Goal: Complete application form

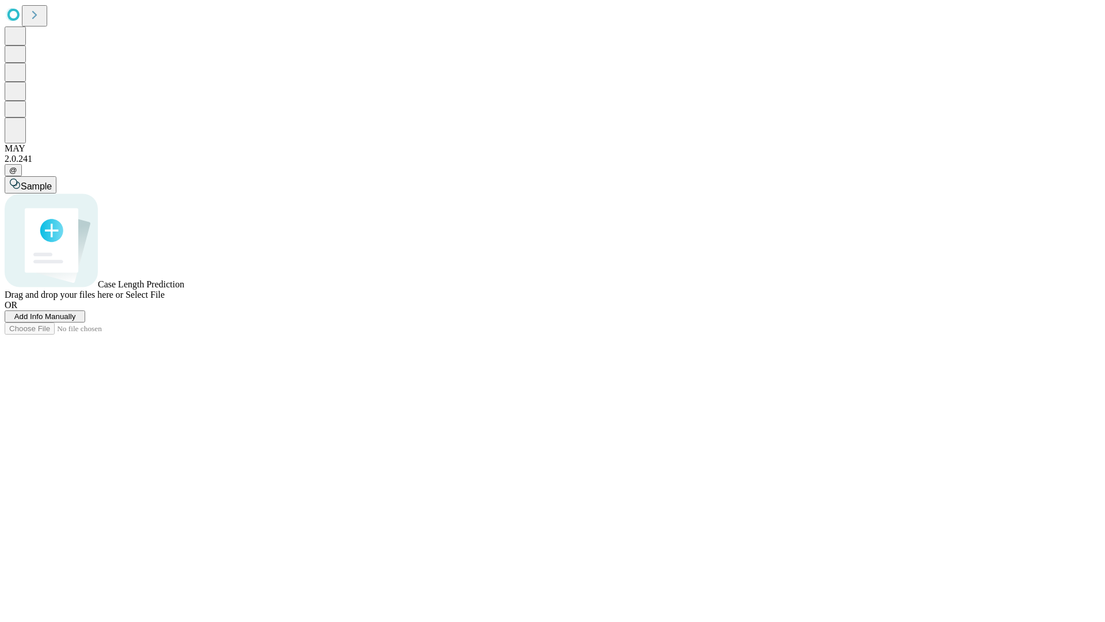
click at [76, 321] on span "Add Info Manually" at bounding box center [45, 316] width 62 height 9
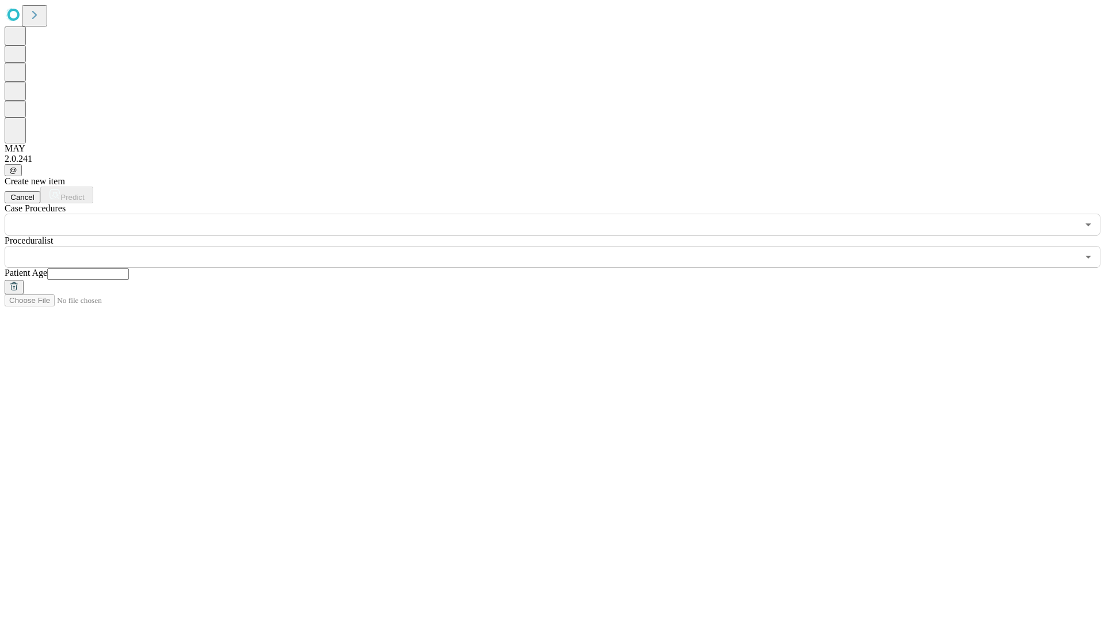
click at [129, 268] on input "text" at bounding box center [88, 274] width 82 height 12
type input "**"
click at [561, 246] on input "text" at bounding box center [541, 257] width 1073 height 22
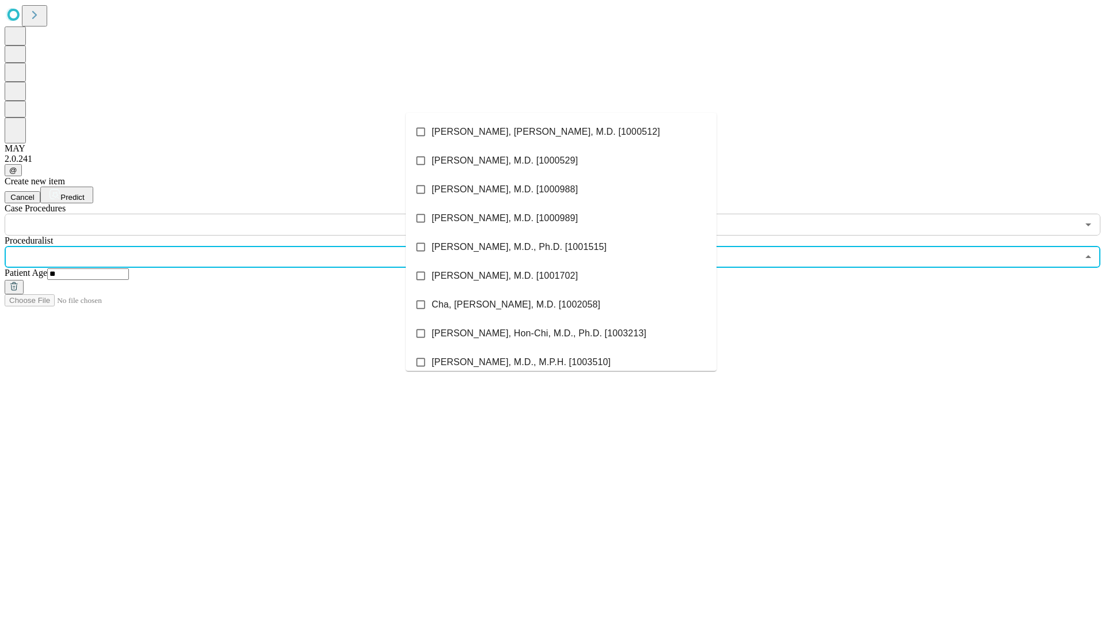
click at [561, 132] on li "[PERSON_NAME], [PERSON_NAME], M.D. [1000512]" at bounding box center [561, 131] width 311 height 29
click at [242, 214] on input "text" at bounding box center [541, 225] width 1073 height 22
